Goal: Communication & Community: Answer question/provide support

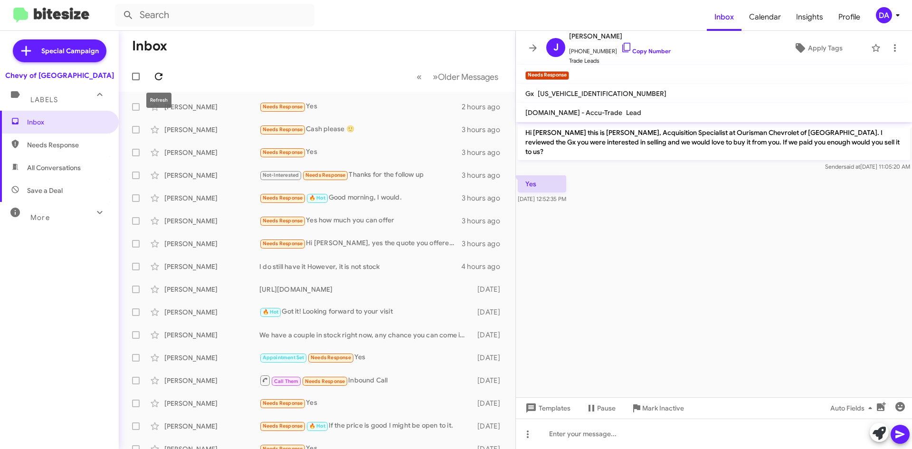
click at [156, 74] on icon at bounding box center [158, 76] width 11 height 11
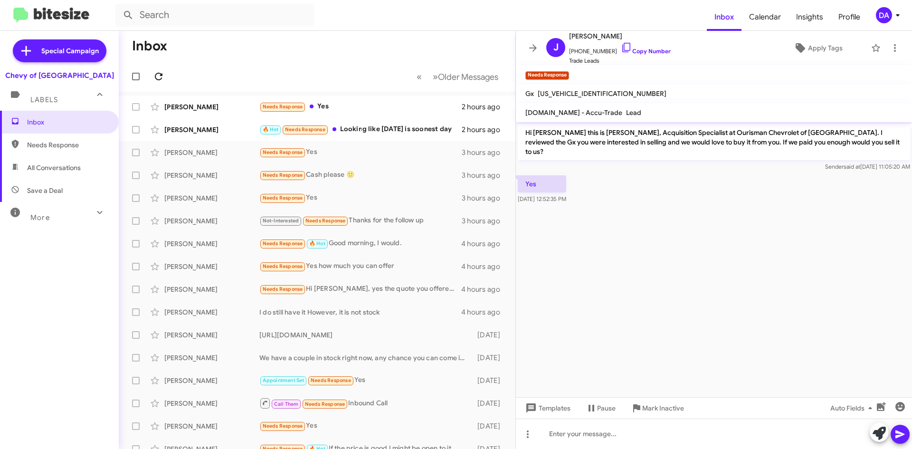
click at [158, 84] on button at bounding box center [158, 76] width 19 height 19
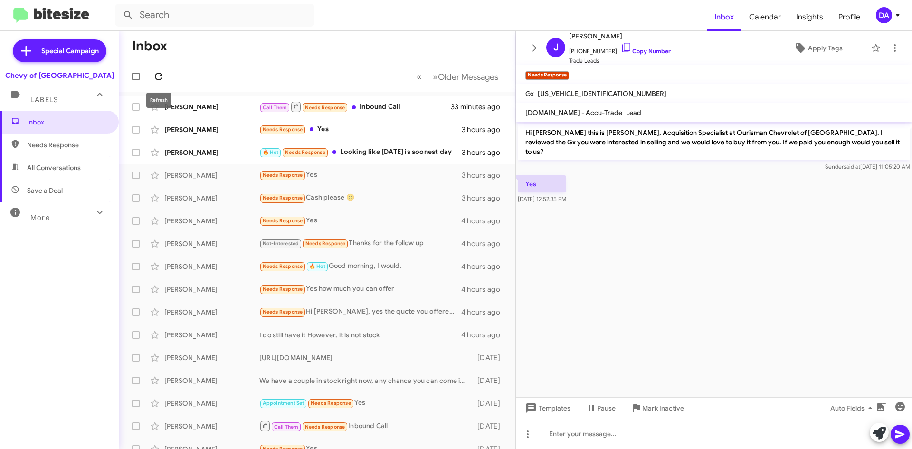
click at [165, 78] on span at bounding box center [158, 76] width 19 height 11
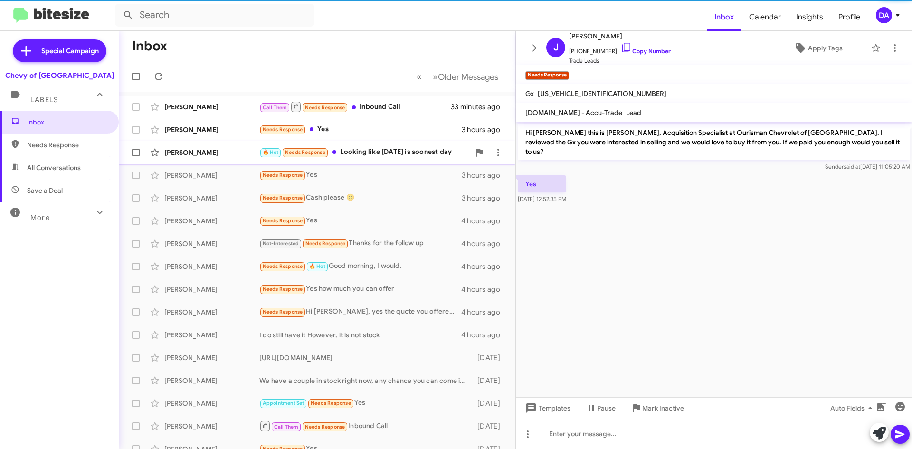
click at [367, 147] on div "🔥 Hot Needs Response Looking like [DATE] is soonest day" at bounding box center [364, 152] width 210 height 11
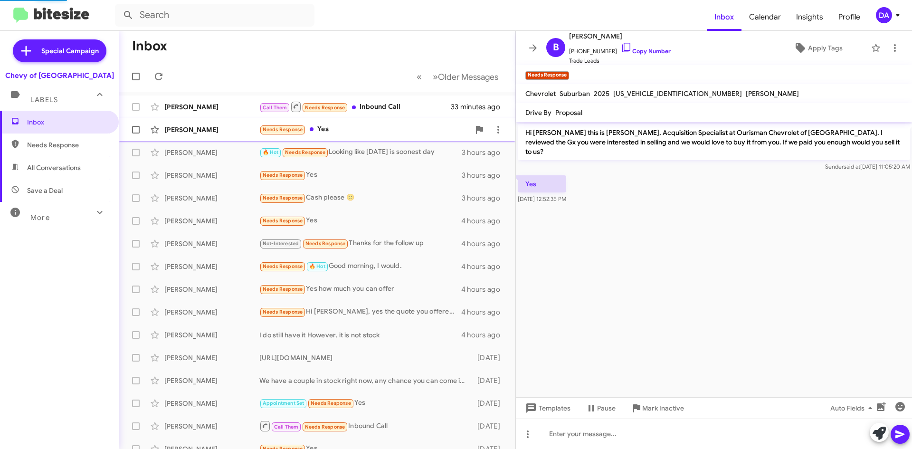
scroll to position [388, 0]
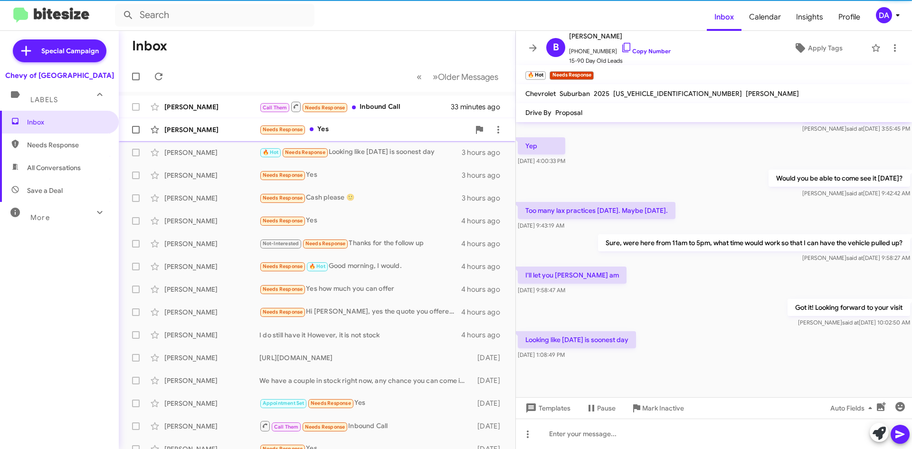
click at [364, 132] on div "Needs Response Yes" at bounding box center [364, 129] width 210 height 11
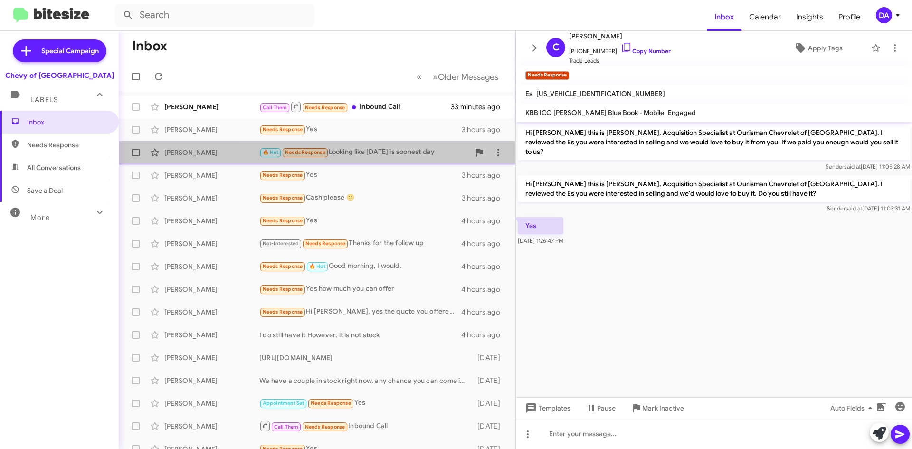
click at [378, 151] on div "🔥 Hot Needs Response Looking like [DATE] is soonest day" at bounding box center [364, 152] width 210 height 11
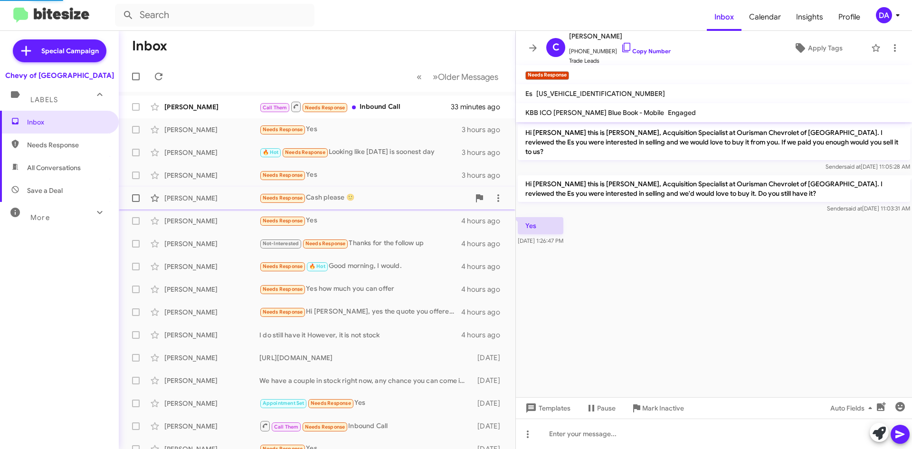
scroll to position [388, 0]
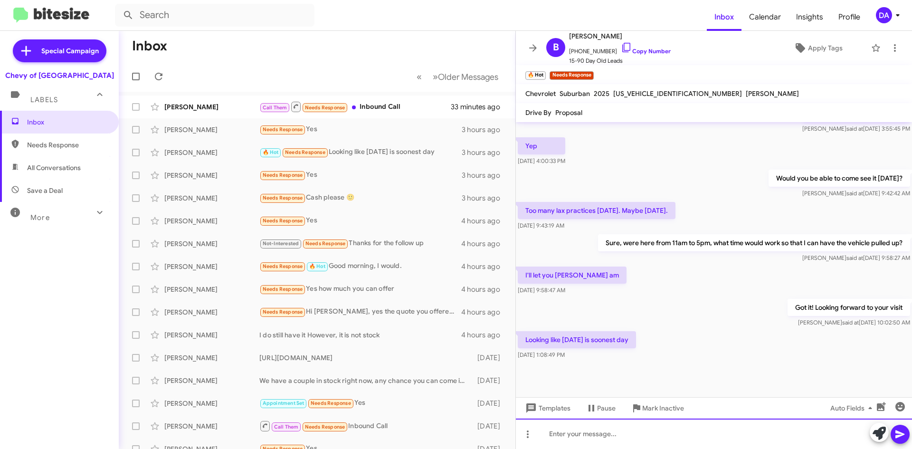
click at [619, 433] on div at bounding box center [714, 434] width 396 height 30
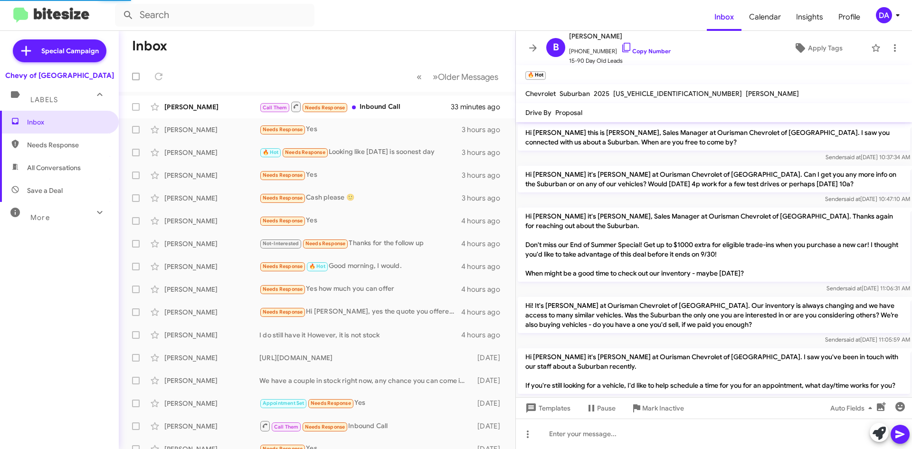
drag, startPoint x: 642, startPoint y: 52, endPoint x: 270, endPoint y: 88, distance: 373.7
click at [641, 52] on link "Copy Number" at bounding box center [646, 51] width 50 height 7
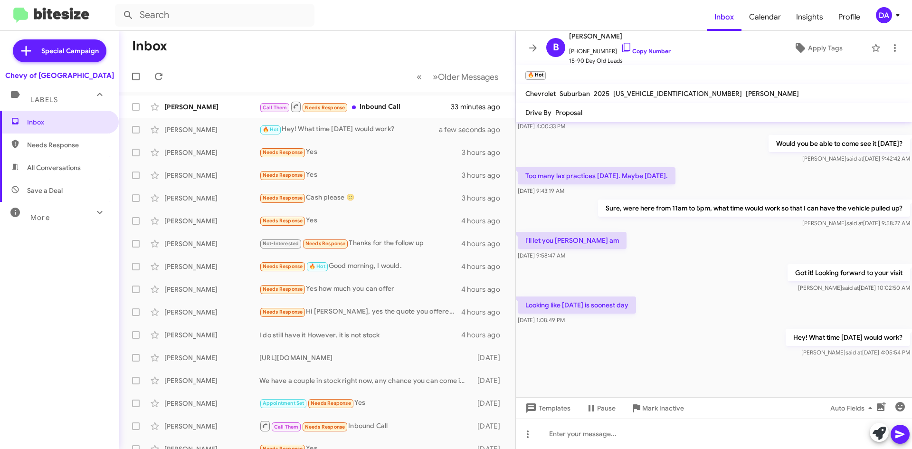
scroll to position [280, 0]
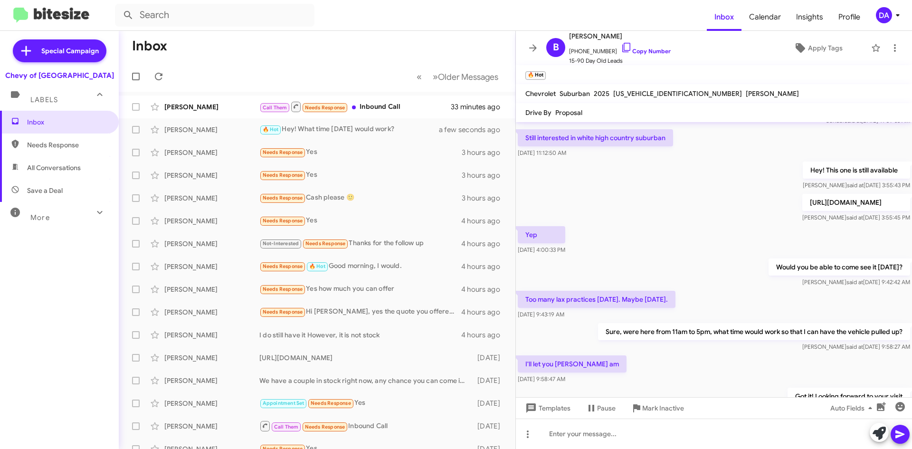
click at [802, 211] on p "[URL][DOMAIN_NAME]" at bounding box center [856, 202] width 108 height 17
copy p "[URL][DOMAIN_NAME]"
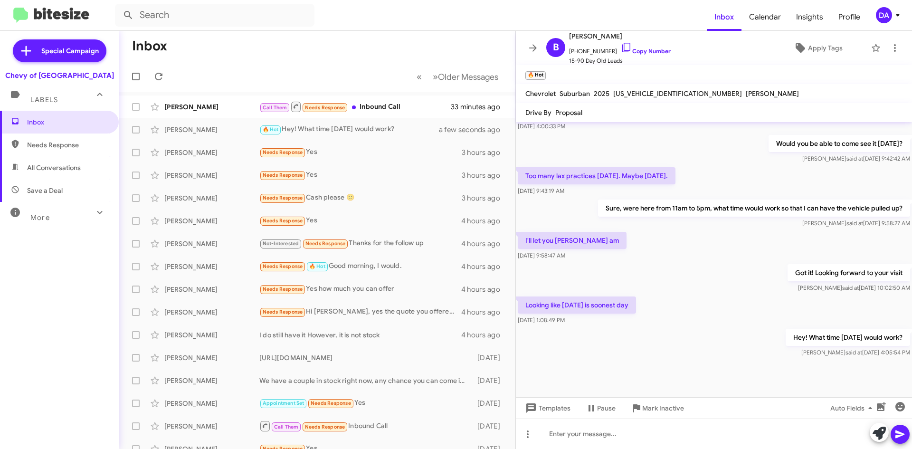
scroll to position [422, 0]
click at [246, 103] on div "[PERSON_NAME]" at bounding box center [211, 107] width 95 height 10
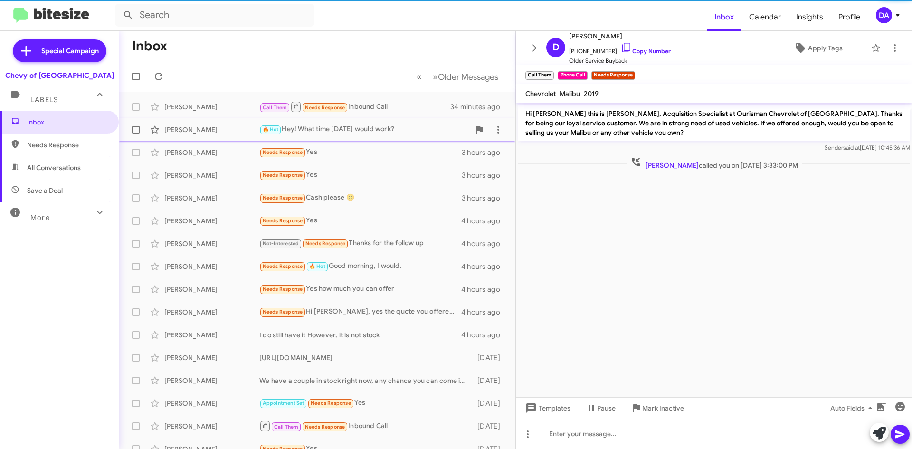
click at [242, 130] on div "[PERSON_NAME]" at bounding box center [211, 130] width 95 height 10
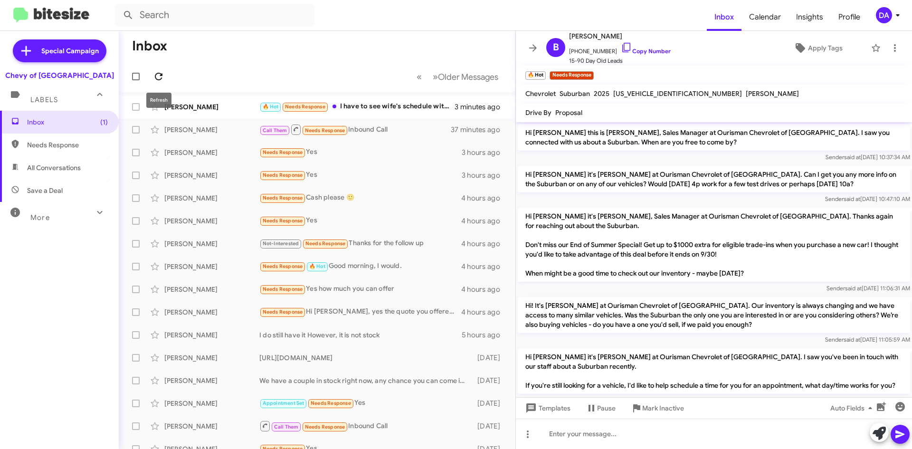
click at [157, 71] on icon at bounding box center [158, 76] width 11 height 11
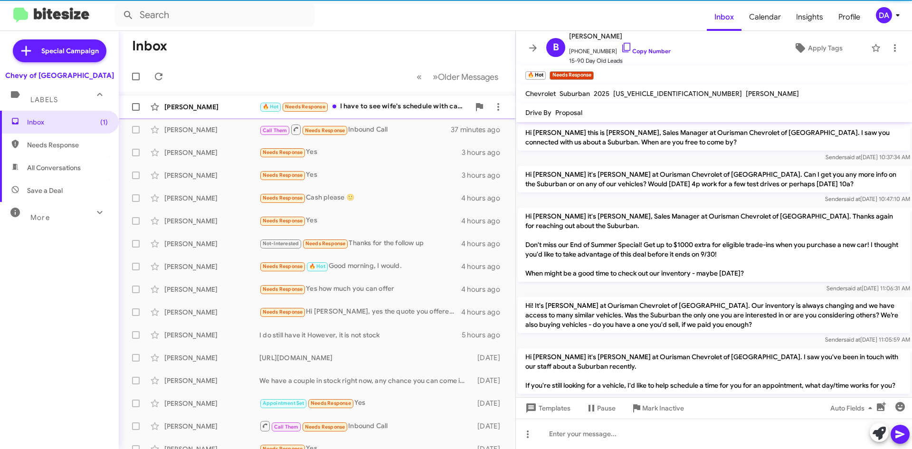
click at [400, 108] on div "🔥 Hot Needs Response I have to see wife's schedule with car. Prob afternoon" at bounding box center [364, 106] width 210 height 11
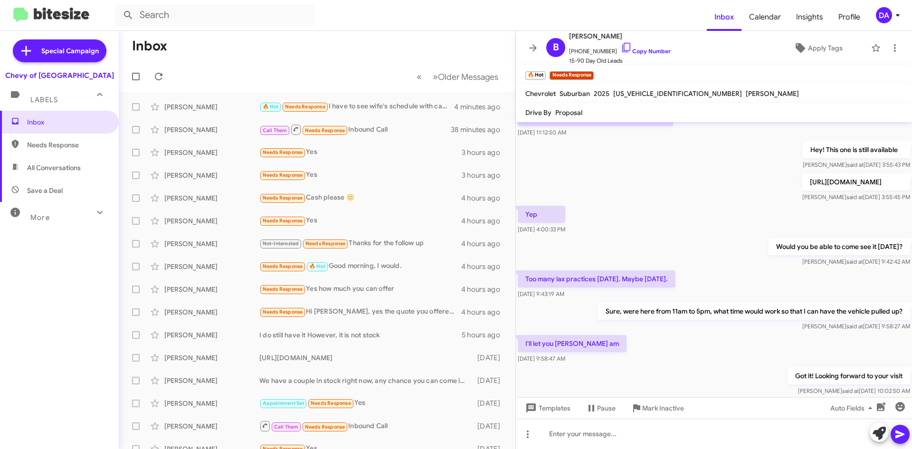
scroll to position [457, 0]
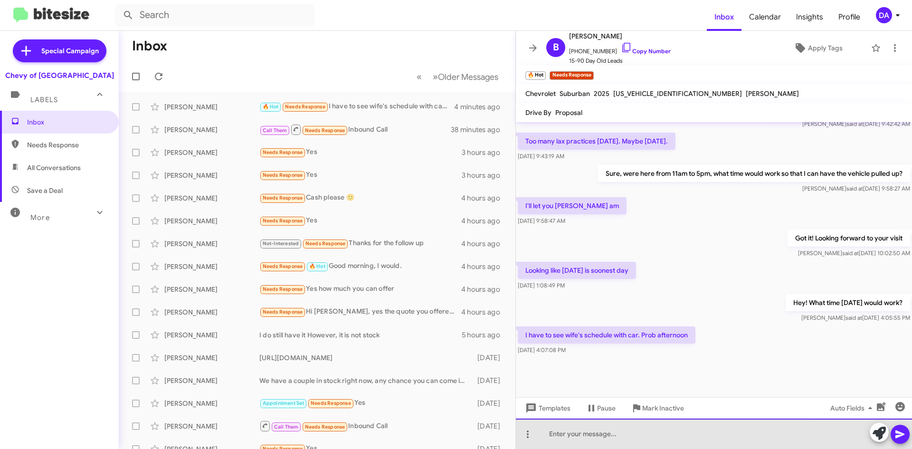
click at [621, 436] on div at bounding box center [714, 434] width 396 height 30
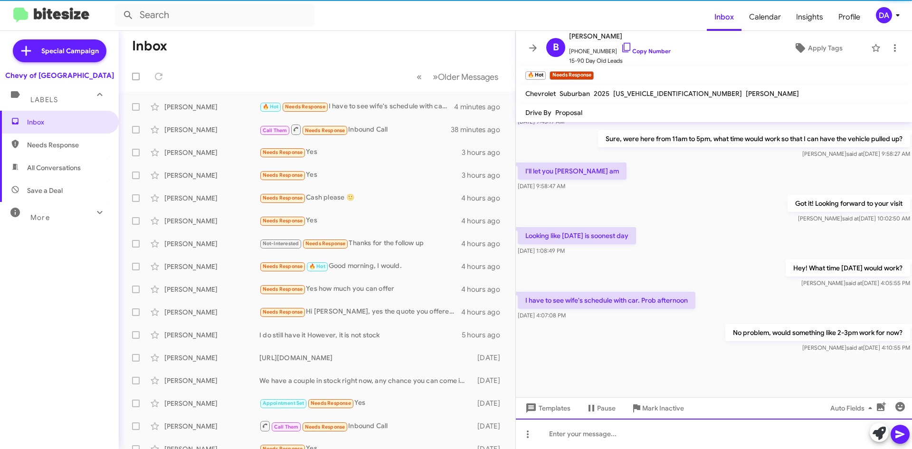
scroll to position [492, 0]
